Goal: Task Accomplishment & Management: Use online tool/utility

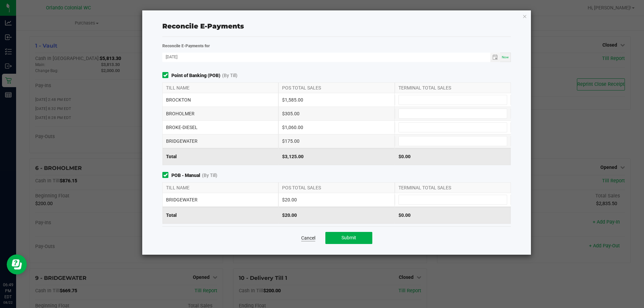
click at [306, 239] on link "Cancel" at bounding box center [308, 238] width 14 height 7
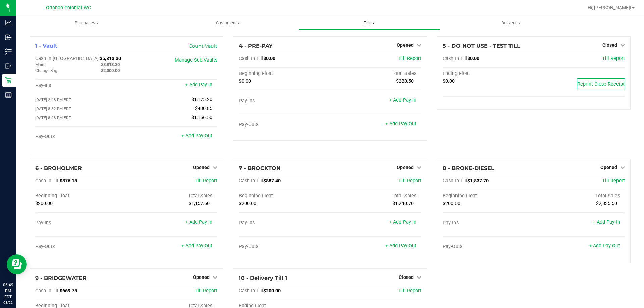
click at [379, 24] on span "Tills" at bounding box center [369, 23] width 141 height 6
click at [328, 43] on span "Manage tills" at bounding box center [321, 41] width 45 height 6
click at [614, 169] on link "Opened" at bounding box center [613, 167] width 24 height 5
click at [608, 183] on link "Close Till" at bounding box center [610, 181] width 18 height 5
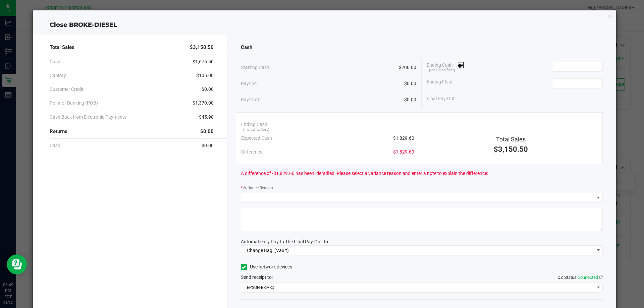
click at [404, 137] on span "$1,829.60" at bounding box center [403, 138] width 21 height 7
copy span "1,829.60"
click at [560, 71] on span at bounding box center [578, 67] width 50 height 10
click at [563, 66] on input at bounding box center [577, 66] width 49 height 9
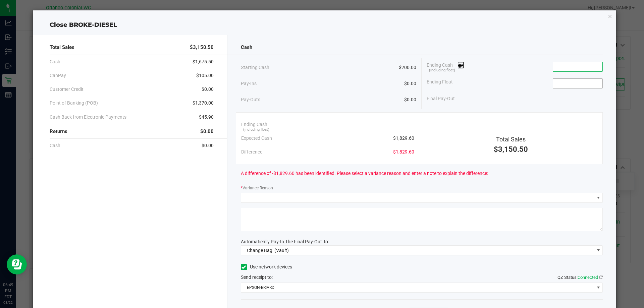
paste input "1829.6"
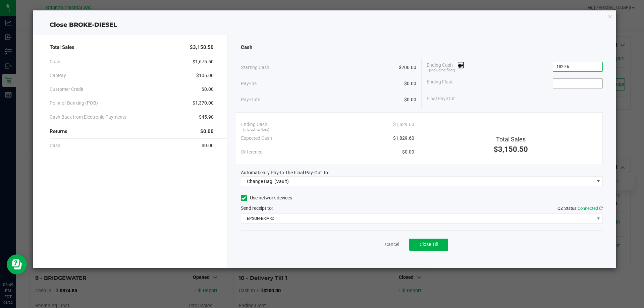
type input "$1,829.60"
click at [557, 85] on input at bounding box center [577, 83] width 49 height 9
type input "$200.00"
drag, startPoint x: 529, startPoint y: 49, endPoint x: 523, endPoint y: 48, distance: 5.4
click at [524, 48] on div "Cash" at bounding box center [422, 47] width 362 height 14
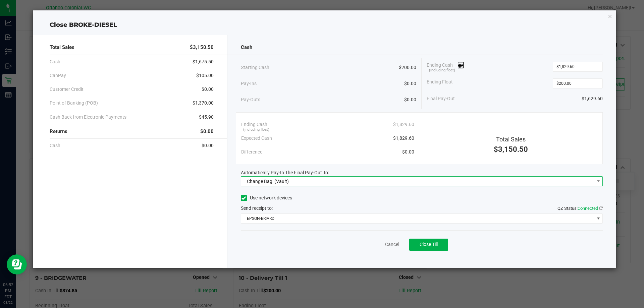
click at [275, 183] on span "(Vault)" at bounding box center [281, 181] width 14 height 5
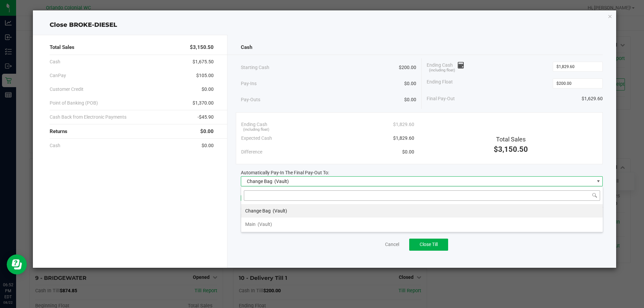
scroll to position [10, 362]
click at [264, 224] on span "(Vault)" at bounding box center [265, 224] width 14 height 5
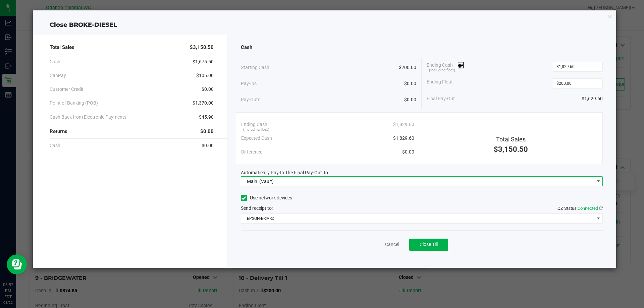
click at [268, 212] on div "Use network devices Send receipt to: QZ Status: Connected EPSON-BRIARD" at bounding box center [422, 208] width 362 height 31
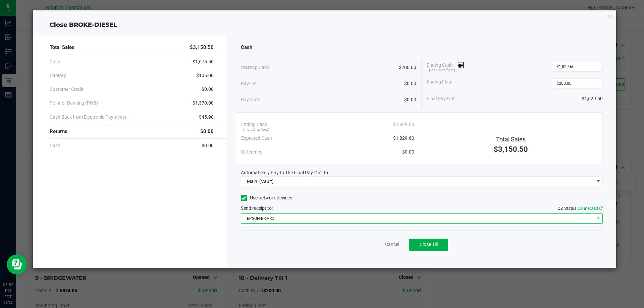
click at [267, 217] on span "EPSON-BRIARD" at bounding box center [417, 218] width 353 height 9
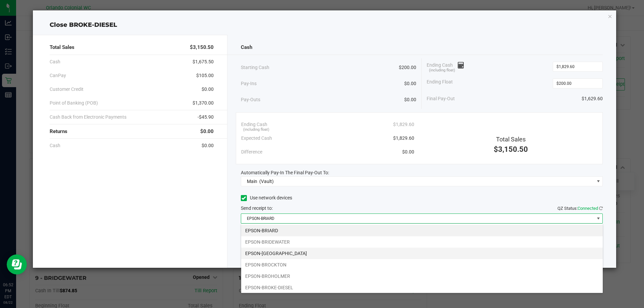
click at [272, 255] on li "EPSON-[GEOGRAPHIC_DATA]" at bounding box center [422, 253] width 362 height 11
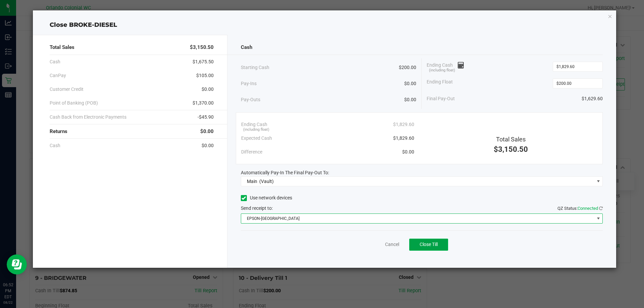
click at [422, 250] on button "Close Till" at bounding box center [428, 245] width 39 height 12
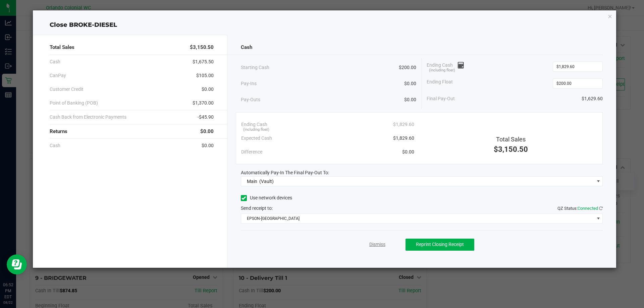
click at [371, 245] on link "Dismiss" at bounding box center [377, 244] width 16 height 7
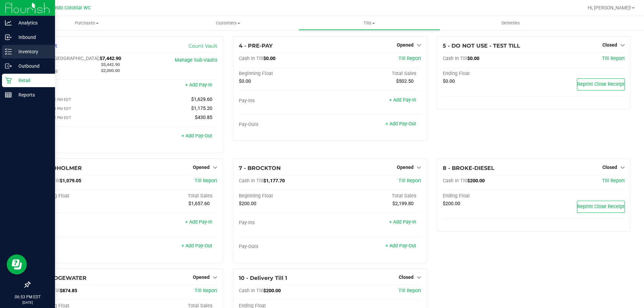
click at [13, 54] on p "Inventory" at bounding box center [32, 52] width 40 height 8
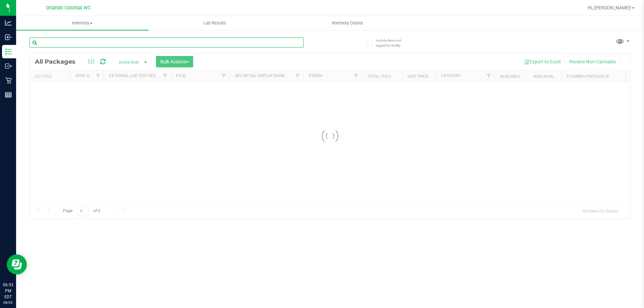
click at [112, 42] on input "text" at bounding box center [167, 43] width 274 height 10
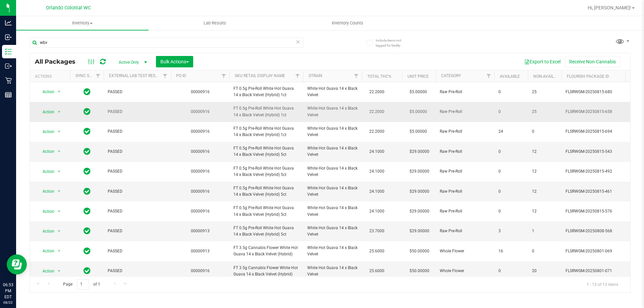
click at [252, 116] on span "FT 0.5g Pre-Roll White Hot Guava 14 x Black Velvet (Hybrid) 1ct" at bounding box center [267, 111] width 66 height 13
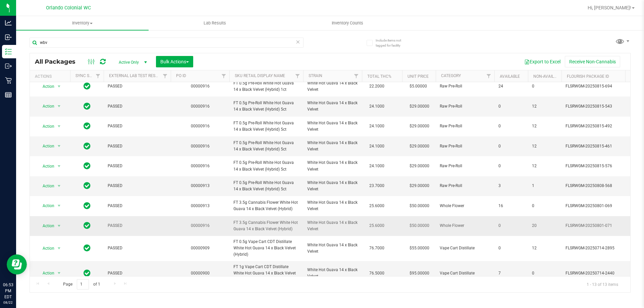
scroll to position [80, 0]
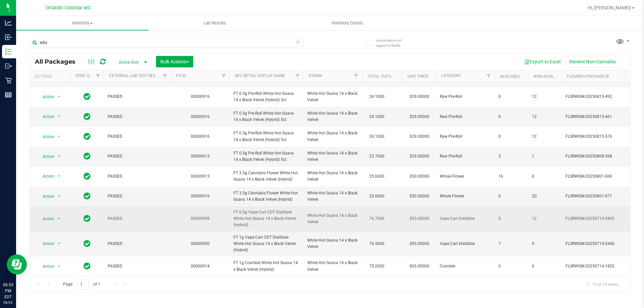
click at [261, 212] on span "FT 0.5g Vape Cart CDT Distillate White Hot Guava 14 x Black Velvet (Hybrid)" at bounding box center [267, 218] width 66 height 19
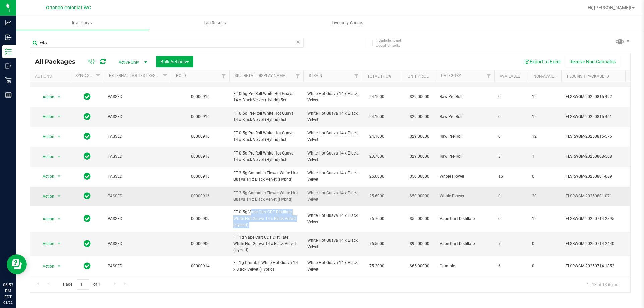
copy tr "FT 0.5g Vape Cart CDT Distillate White Hot Guava 14 x Black Velvet (Hybrid)"
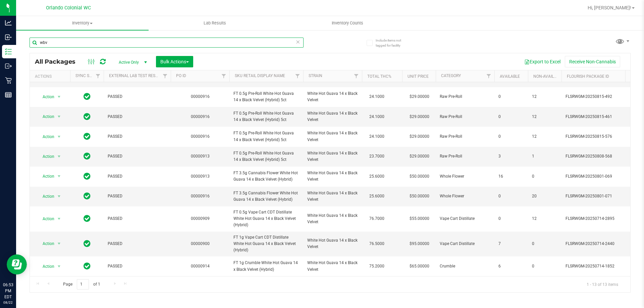
click at [246, 41] on input "wbv" at bounding box center [167, 43] width 274 height 10
paste input "FT 0.5g Vape Cart CDT Distillate White Hot Guava 14 x Black Velvet (Hybrid)"
type input "FT 0.5g Vape Cart CDT Distillate White Hot Guava 14 x Black Velvet (Hybrid)"
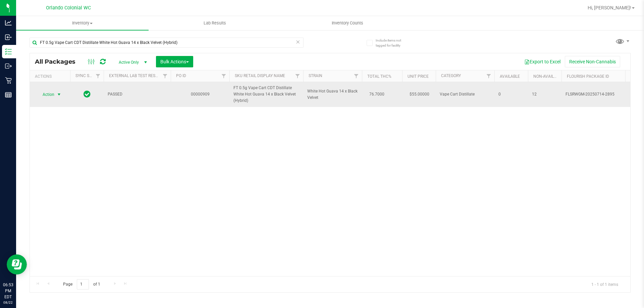
click at [53, 90] on span "Action" at bounding box center [46, 94] width 18 height 9
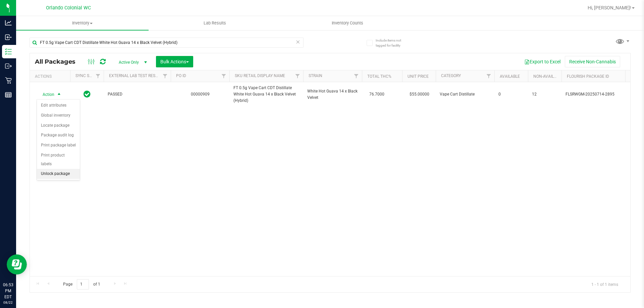
click at [64, 169] on li "Unlock package" at bounding box center [58, 174] width 43 height 10
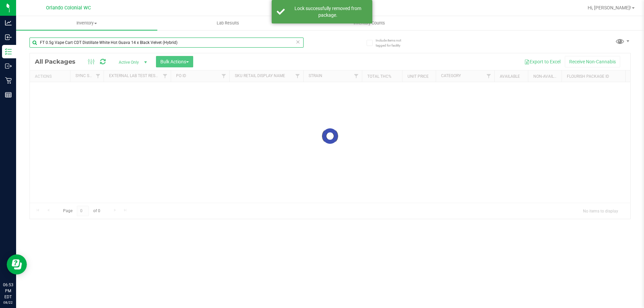
click at [208, 43] on input "FT 0.5g Vape Cart CDT Distillate White Hot Guava 14 x Black Velvet (Hybrid)" at bounding box center [167, 43] width 274 height 10
click at [208, 43] on div "Inventory All packages All inventory Waste log Create inventory Lab Results Inv…" at bounding box center [330, 162] width 628 height 292
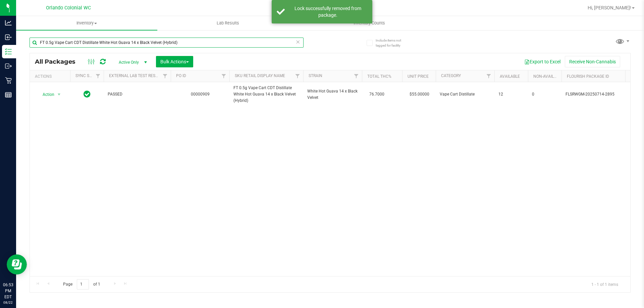
click at [208, 43] on input "FT 0.5g Vape Cart CDT Distillate White Hot Guava 14 x Black Velvet (Hybrid)" at bounding box center [167, 43] width 274 height 10
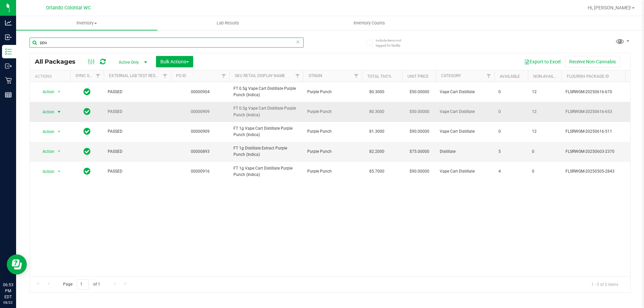
type input "ppu"
click at [49, 112] on span "Action" at bounding box center [46, 111] width 18 height 9
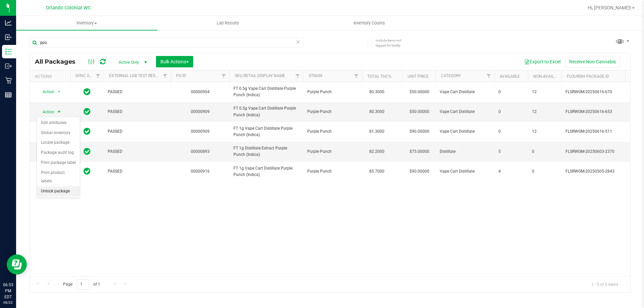
click at [76, 187] on li "Unlock package" at bounding box center [58, 192] width 43 height 10
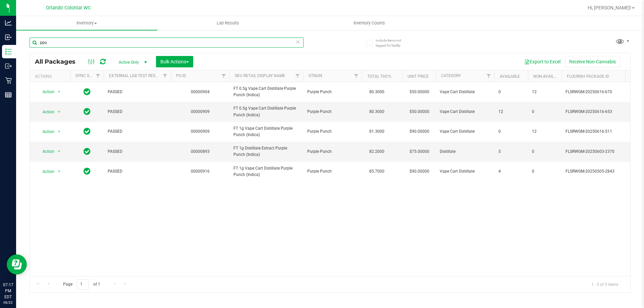
click at [292, 42] on input "ppu" at bounding box center [167, 43] width 274 height 10
type input "srh"
